Goal: Transaction & Acquisition: Book appointment/travel/reservation

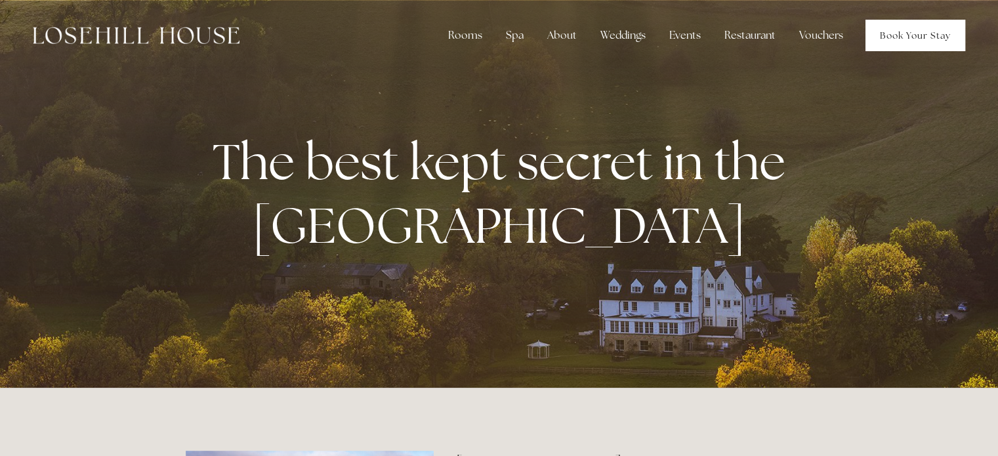
click at [905, 33] on link "Book Your Stay" at bounding box center [915, 35] width 100 height 31
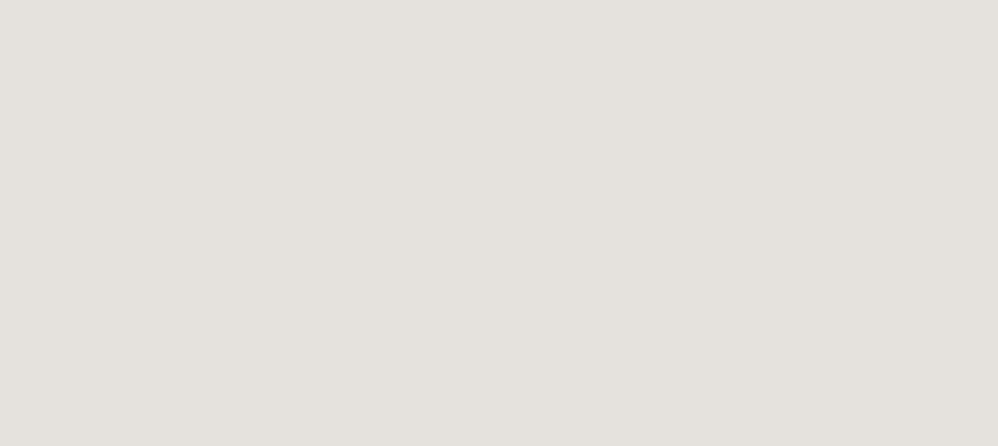
scroll to position [66, 0]
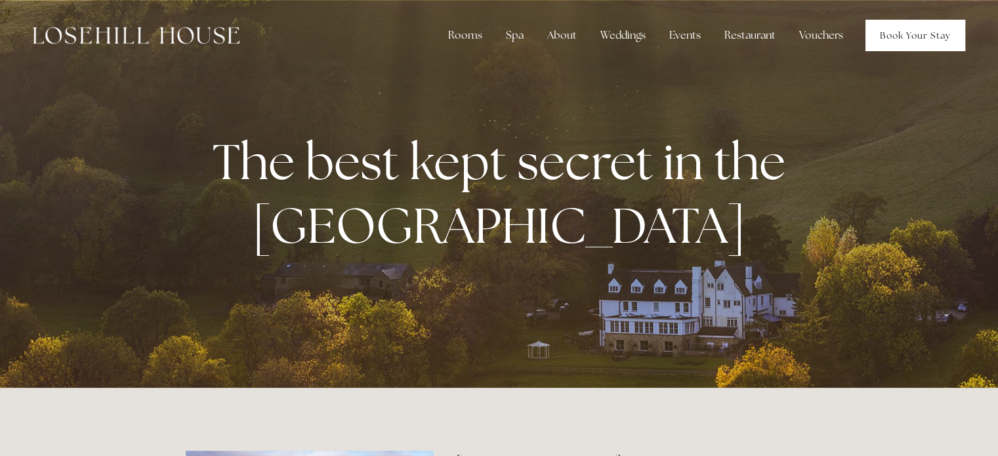
click at [895, 28] on link "Book Your Stay" at bounding box center [915, 35] width 100 height 31
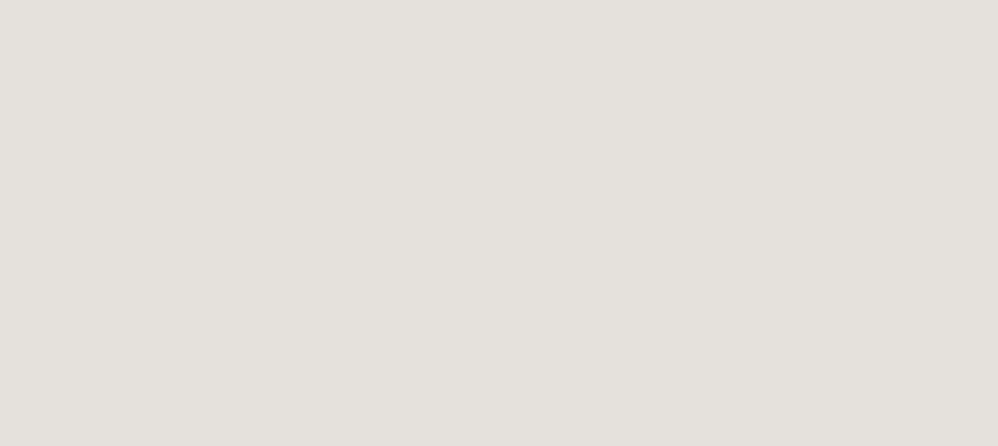
scroll to position [202, 0]
